Goal: Information Seeking & Learning: Find specific fact

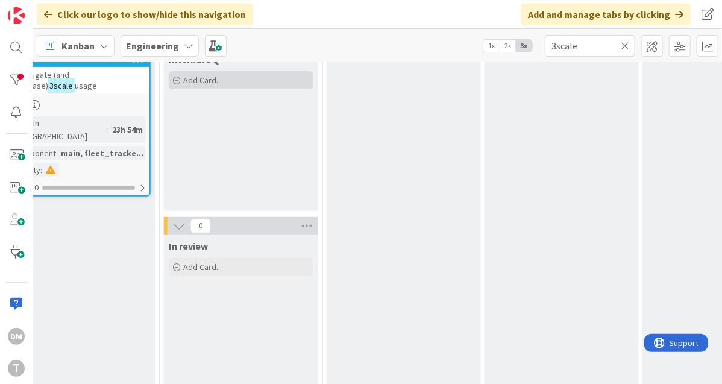
scroll to position [198, 362]
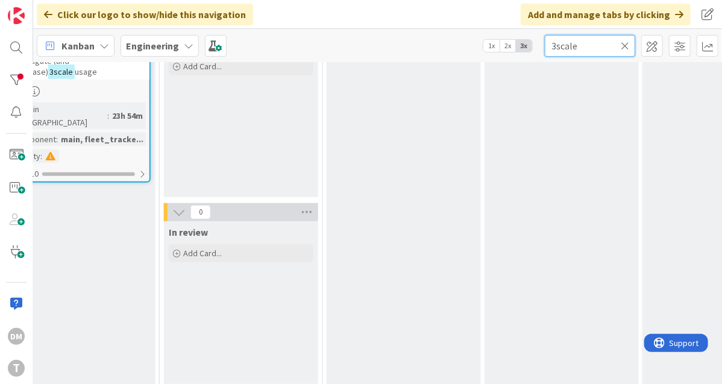
click at [562, 48] on input "3scale" at bounding box center [590, 46] width 90 height 22
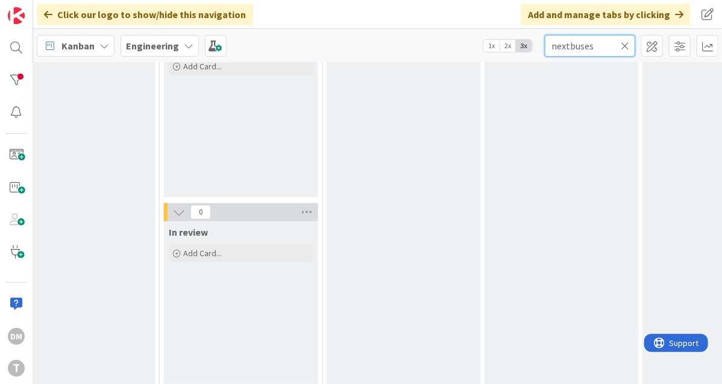
type input "nextbuses"
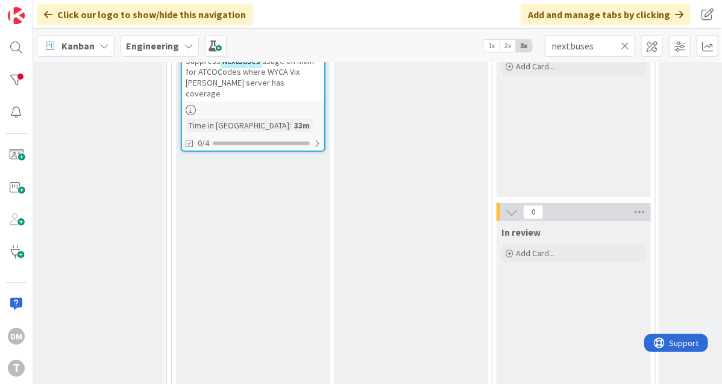
click at [392, 228] on div "In progress Add Card..." at bounding box center [411, 192] width 154 height 398
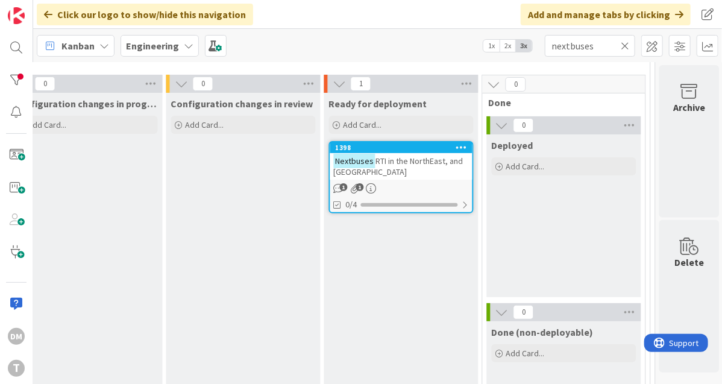
scroll to position [0, 838]
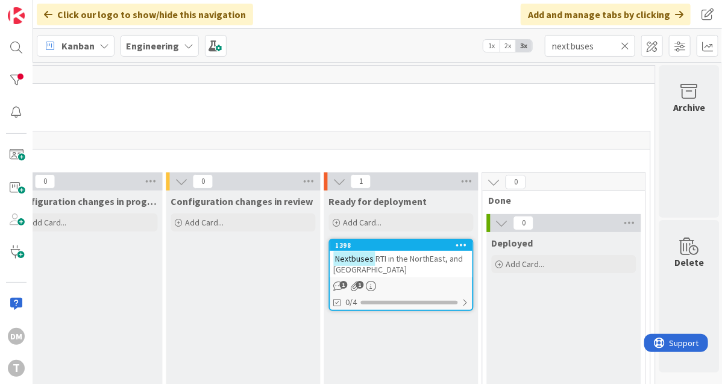
click at [396, 255] on span "RTI in the NorthEast, and [GEOGRAPHIC_DATA]" at bounding box center [398, 264] width 129 height 22
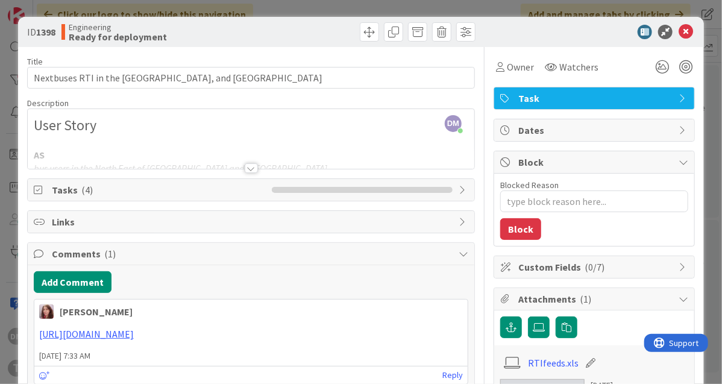
click at [252, 169] on div at bounding box center [251, 168] width 13 height 10
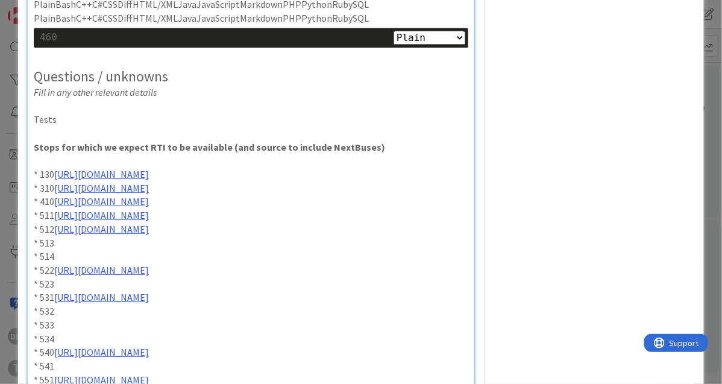
scroll to position [975, 0]
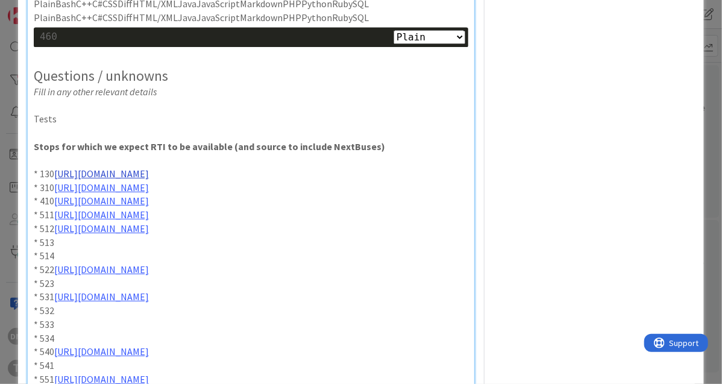
click at [149, 180] on link "[URL][DOMAIN_NAME]" at bounding box center [101, 174] width 95 height 12
click at [160, 225] on link "[URL][DOMAIN_NAME]" at bounding box center [162, 225] width 83 height 16
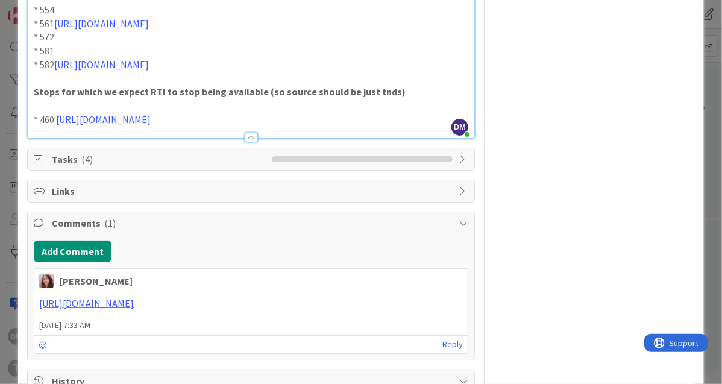
scroll to position [1387, 0]
click at [151, 125] on link "[URL][DOMAIN_NAME]" at bounding box center [103, 119] width 95 height 12
click at [191, 319] on link "[URL][DOMAIN_NAME]" at bounding box center [162, 320] width 83 height 16
type textarea "x"
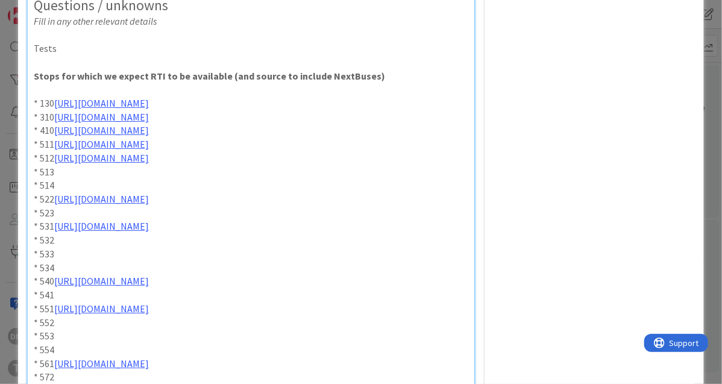
scroll to position [1045, 0]
click at [210, 111] on p "* 130 [URL][DOMAIN_NAME]" at bounding box center [251, 104] width 435 height 14
click at [186, 150] on link "[URL][DOMAIN_NAME]" at bounding box center [162, 155] width 83 height 16
click at [149, 137] on link "[URL][DOMAIN_NAME]" at bounding box center [101, 131] width 95 height 12
click at [195, 209] on link "[URL][DOMAIN_NAME]" at bounding box center [163, 210] width 83 height 16
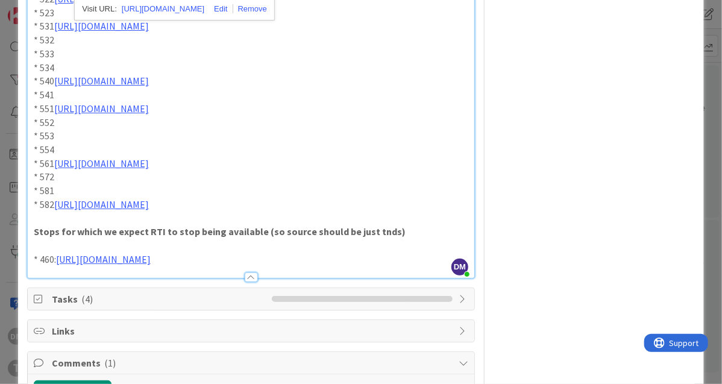
scroll to position [1239, 0]
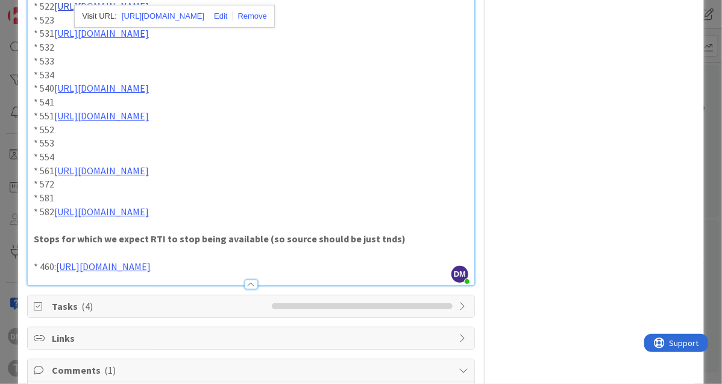
click at [149, 12] on link "[URL][DOMAIN_NAME]" at bounding box center [101, 6] width 95 height 12
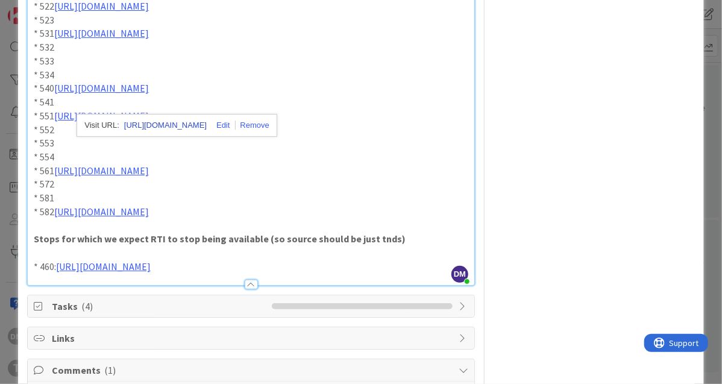
click at [198, 124] on link "[URL][DOMAIN_NAME]" at bounding box center [165, 126] width 83 height 16
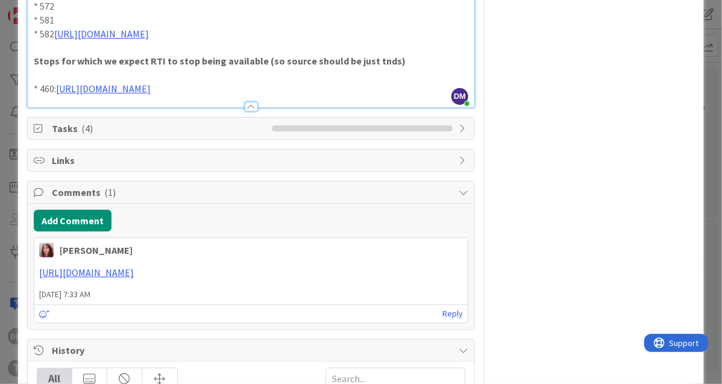
scroll to position [1430, 0]
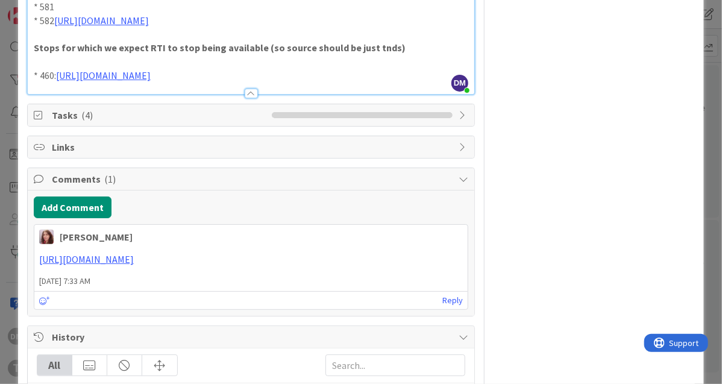
click at [180, 150] on link "[URL][DOMAIN_NAME]" at bounding box center [165, 154] width 83 height 16
click at [149, 27] on link "[URL][DOMAIN_NAME]" at bounding box center [101, 20] width 95 height 12
click at [155, 207] on link "[URL][DOMAIN_NAME]" at bounding box center [165, 209] width 83 height 16
